Goal: Information Seeking & Learning: Check status

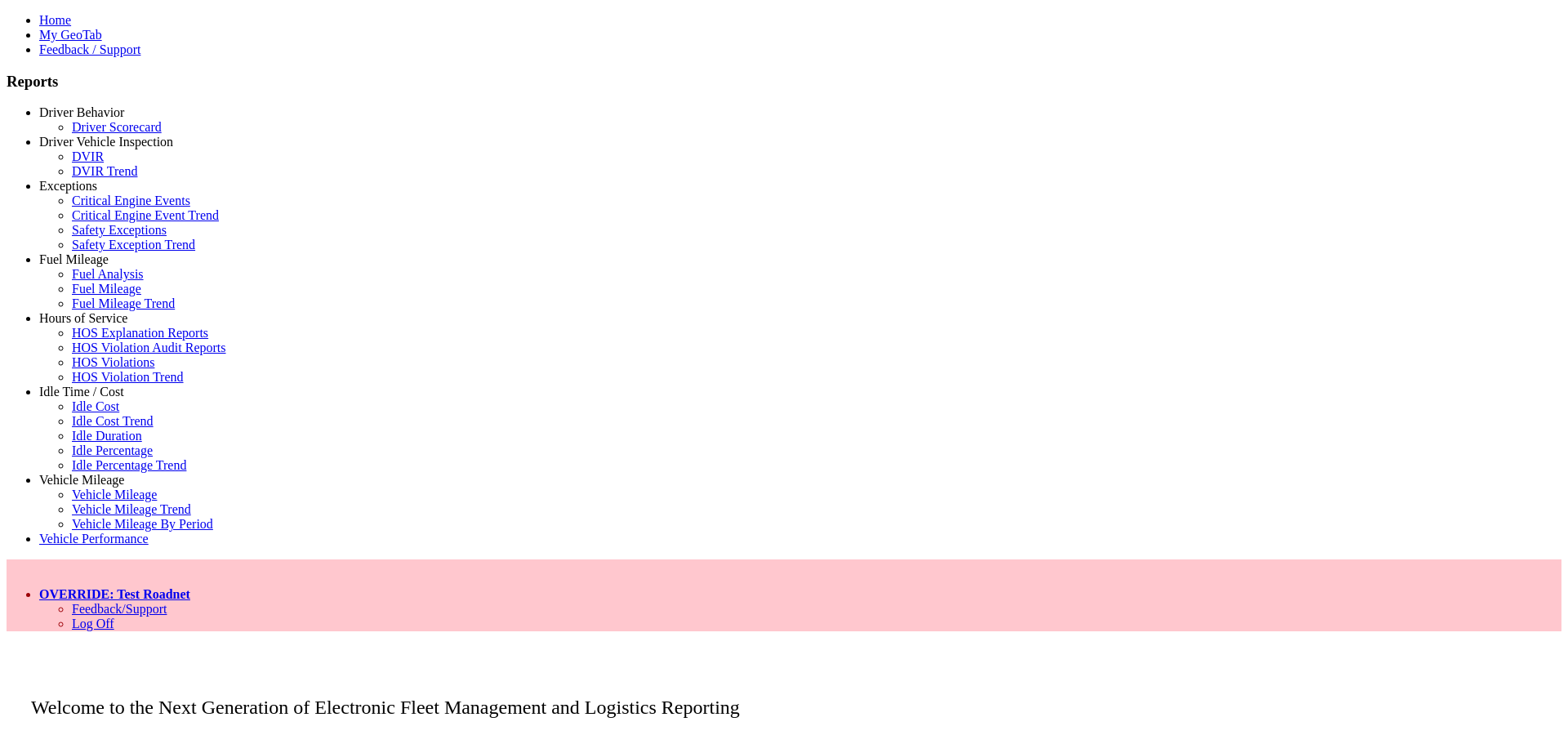
click at [77, 399] on link "Idle Time / Cost" at bounding box center [82, 391] width 85 height 14
click at [92, 472] on link "Idle Percentage Trend" at bounding box center [128, 464] width 114 height 14
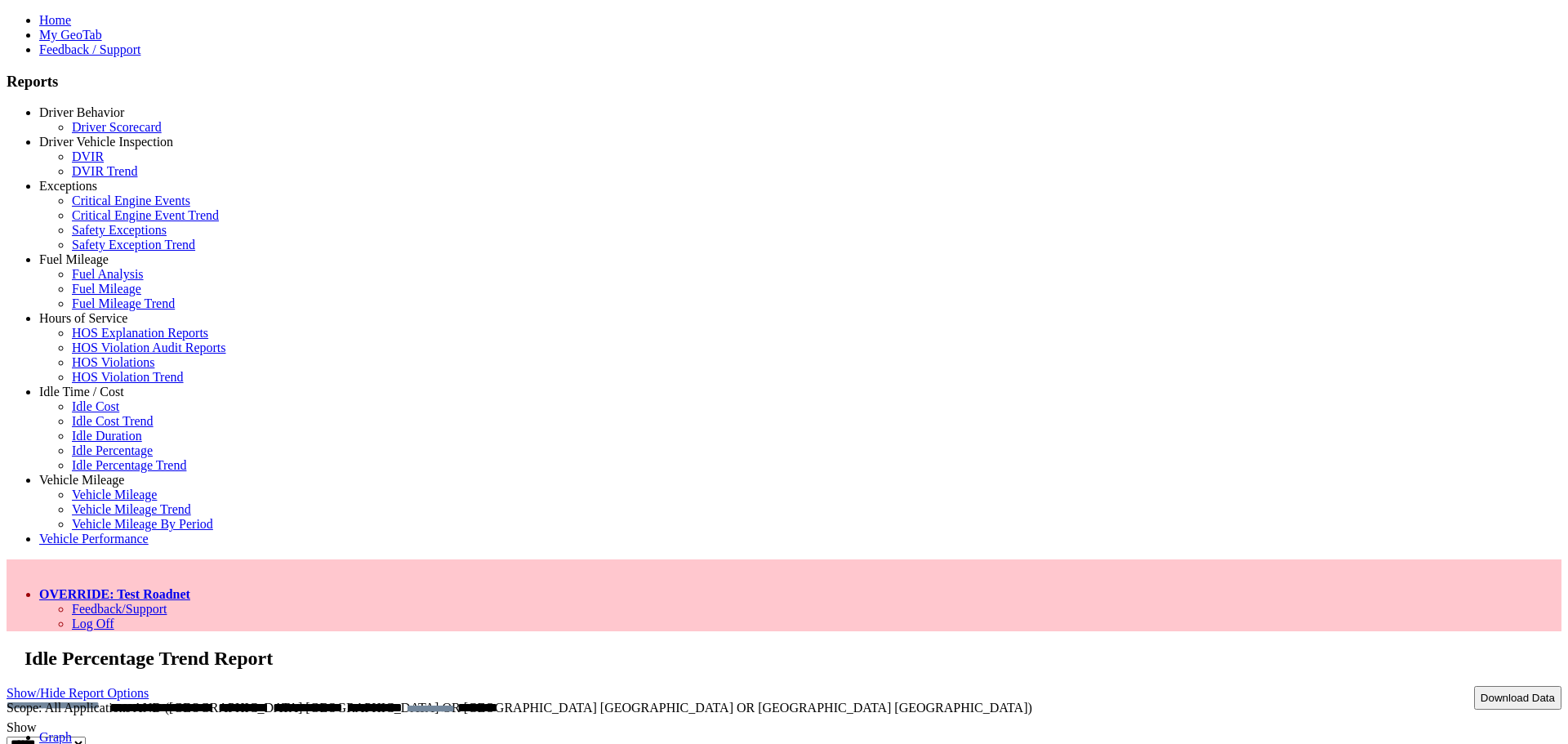
click at [64, 743] on link "Data" at bounding box center [51, 751] width 24 height 14
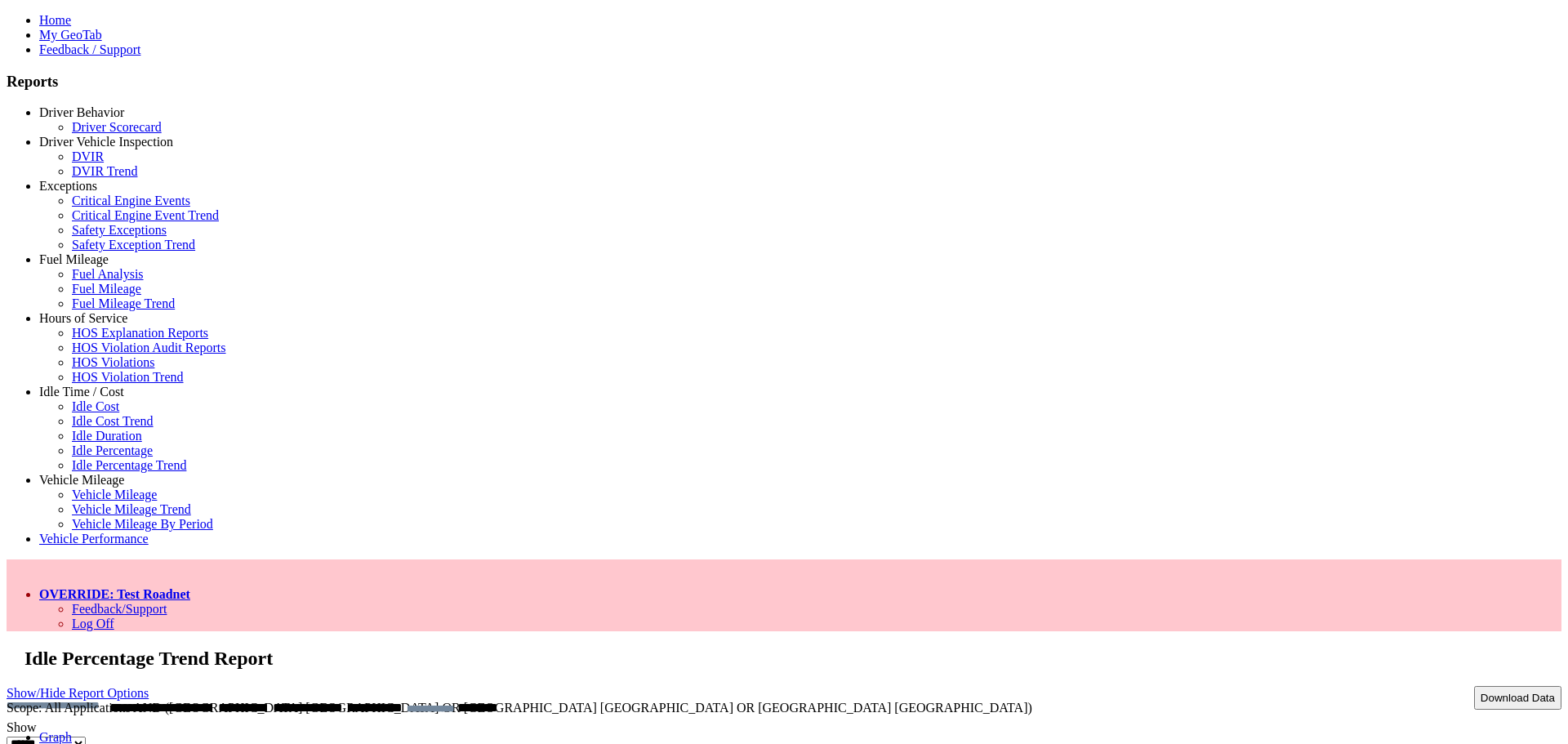
click at [72, 730] on link "Graph" at bounding box center [55, 737] width 32 height 14
click at [191, 587] on link "OVERRIDE: Test Roadnet" at bounding box center [115, 593] width 151 height 14
click at [114, 617] on link "Log Off" at bounding box center [92, 623] width 42 height 14
